Goal: Transaction & Acquisition: Book appointment/travel/reservation

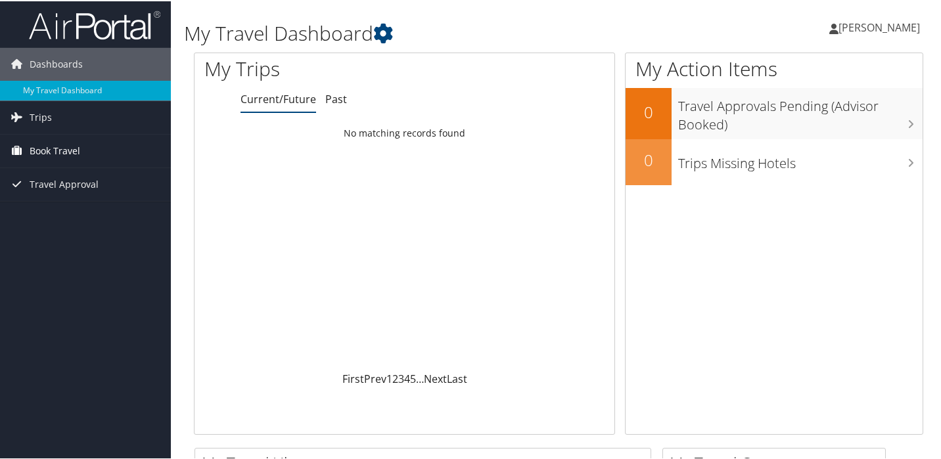
click at [110, 144] on link "Book Travel" at bounding box center [85, 149] width 171 height 33
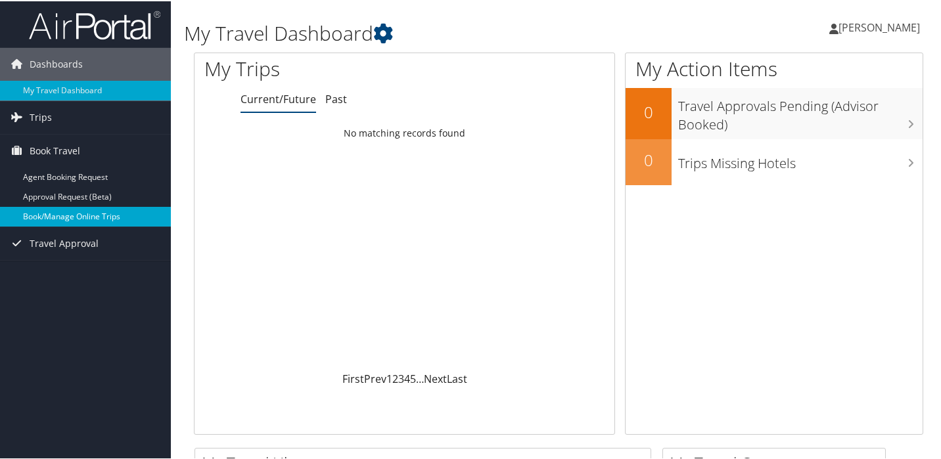
click at [75, 221] on link "Book/Manage Online Trips" at bounding box center [85, 216] width 171 height 20
